Goal: Find contact information: Find contact information

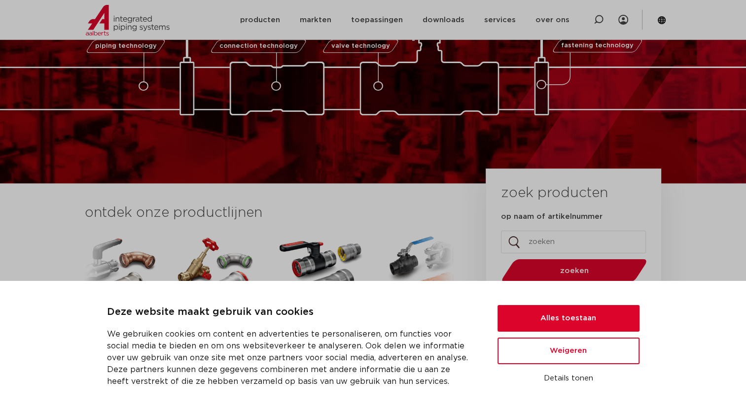
scroll to position [99, 0]
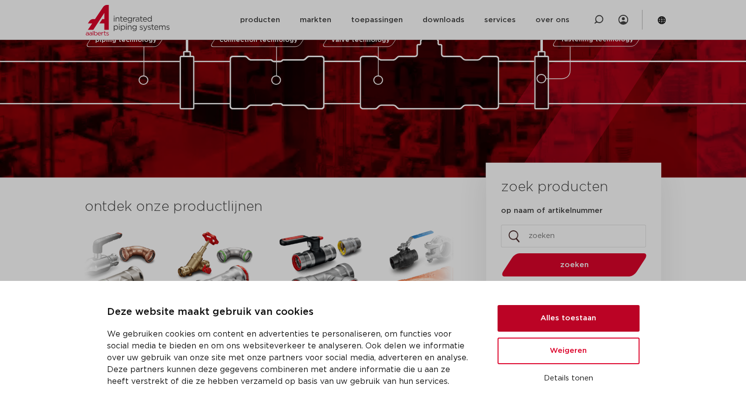
click at [591, 321] on button "Alles toestaan" at bounding box center [568, 318] width 142 height 27
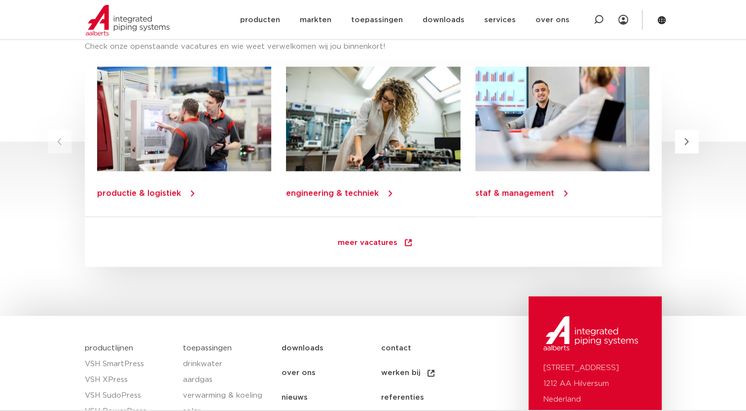
scroll to position [1459, 0]
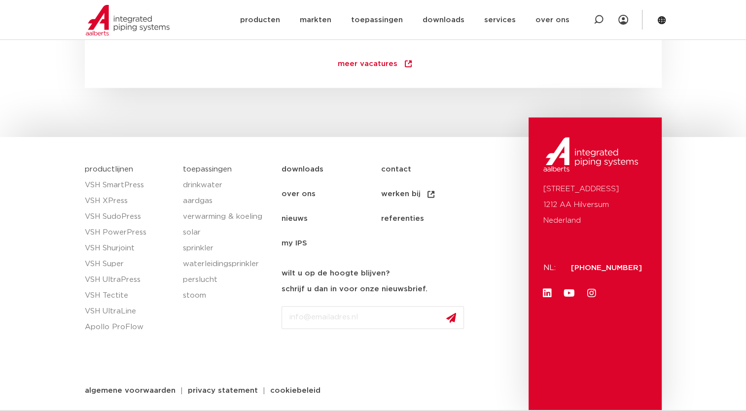
click at [593, 266] on span "[PHONE_NUMBER]" at bounding box center [606, 267] width 71 height 7
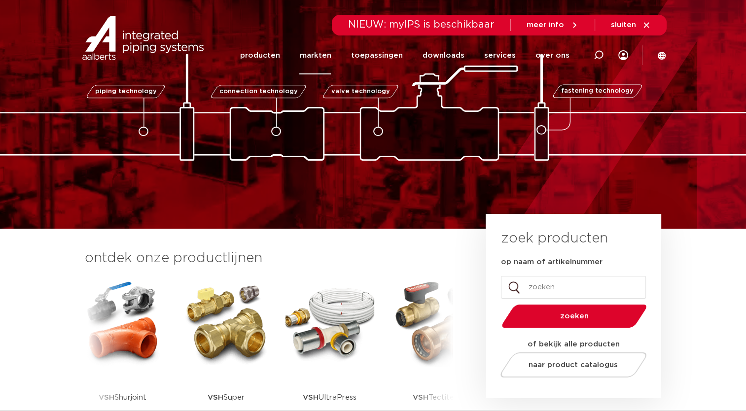
scroll to position [0, 0]
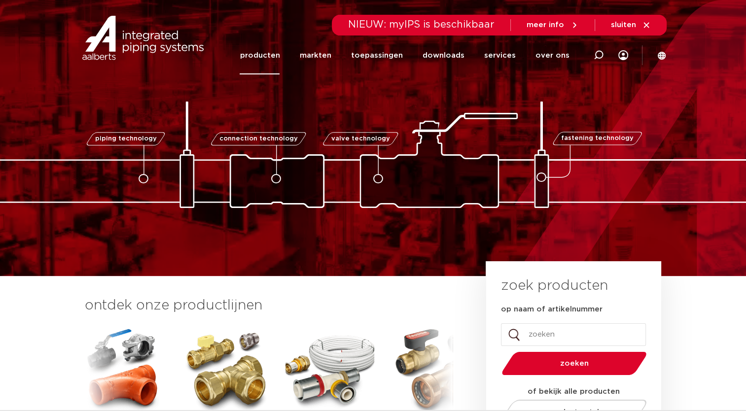
click at [267, 68] on link "producten" at bounding box center [260, 55] width 40 height 38
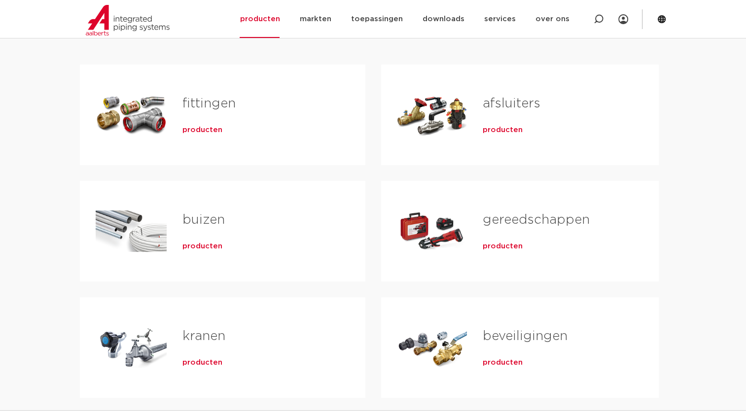
scroll to position [197, 0]
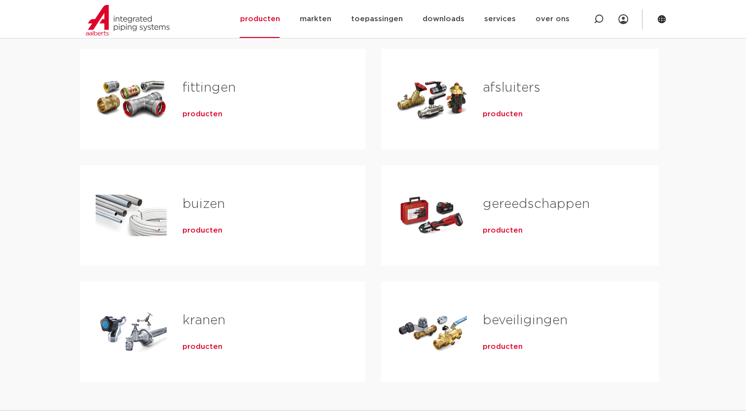
click at [212, 349] on span "producten" at bounding box center [202, 347] width 40 height 10
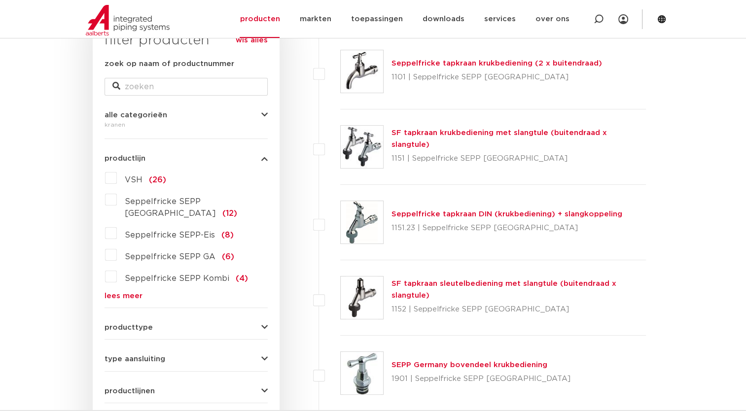
scroll to position [197, 0]
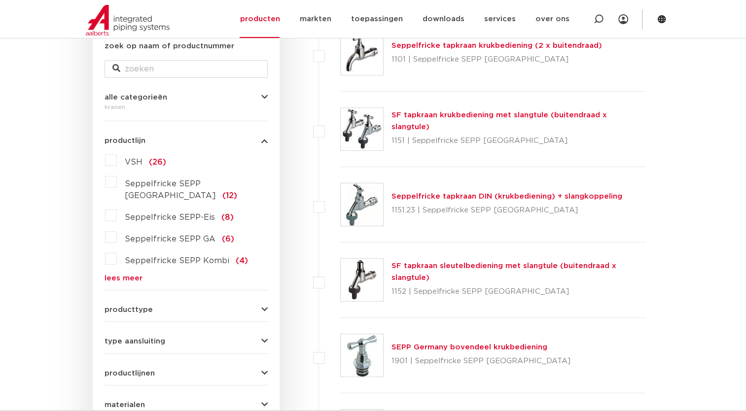
click at [250, 149] on div "productlijn VSH (26) Seppelfricke SEPP Germany (12) Seppelfricke SEPP-Eis (8) S…" at bounding box center [186, 205] width 163 height 153
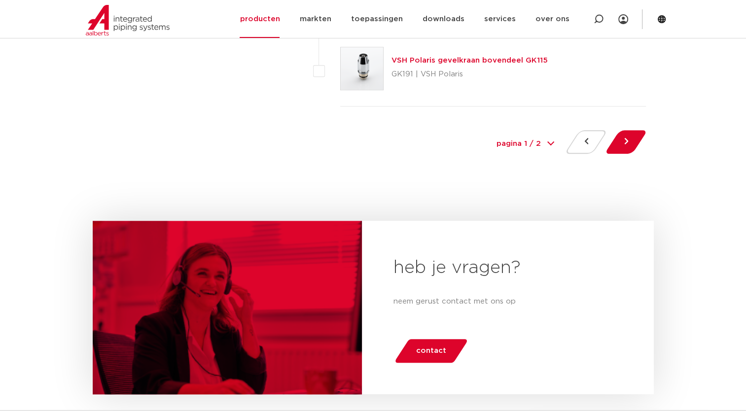
scroll to position [4634, 0]
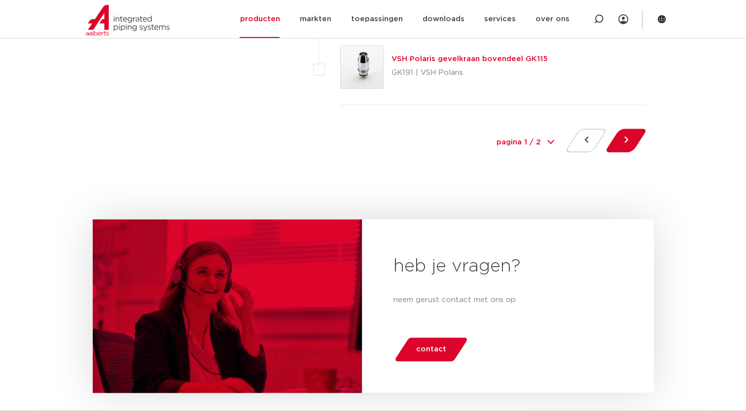
click at [427, 342] on span "contact" at bounding box center [431, 350] width 30 height 16
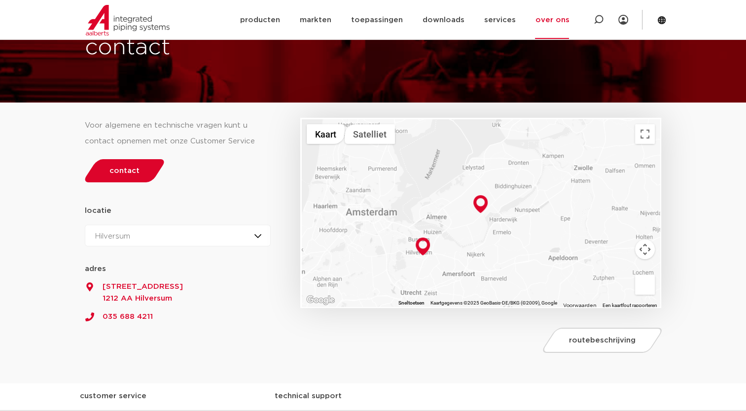
scroll to position [99, 0]
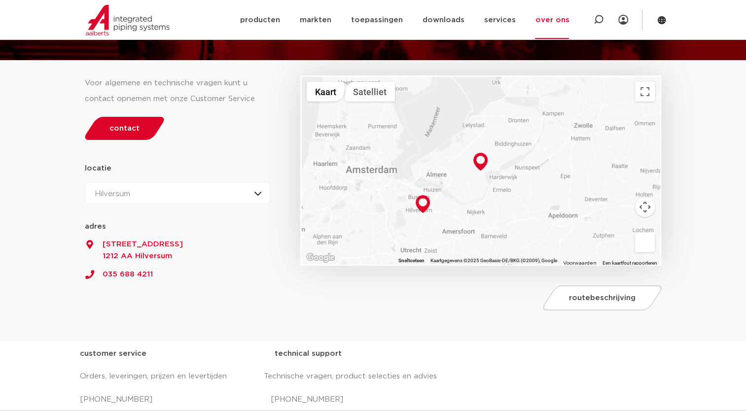
click at [382, 335] on section "Voor algemene en technische vragen kunt u contact opnemen met onze Customer Ser…" at bounding box center [373, 201] width 746 height 280
